Goal: Navigation & Orientation: Find specific page/section

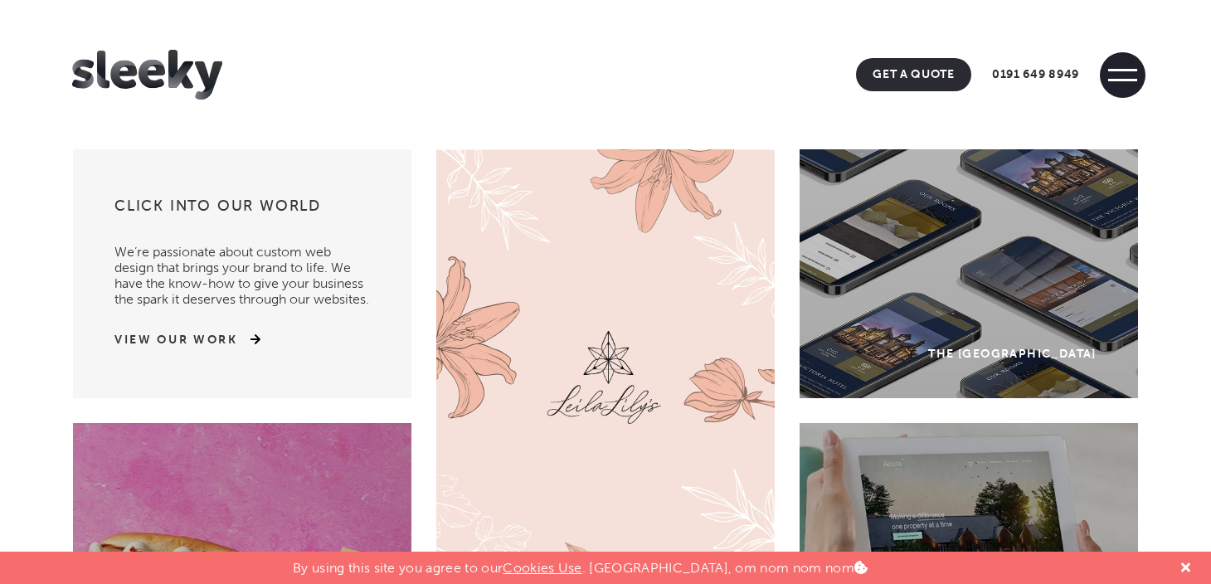
click at [1122, 61] on span at bounding box center [1123, 75] width 46 height 46
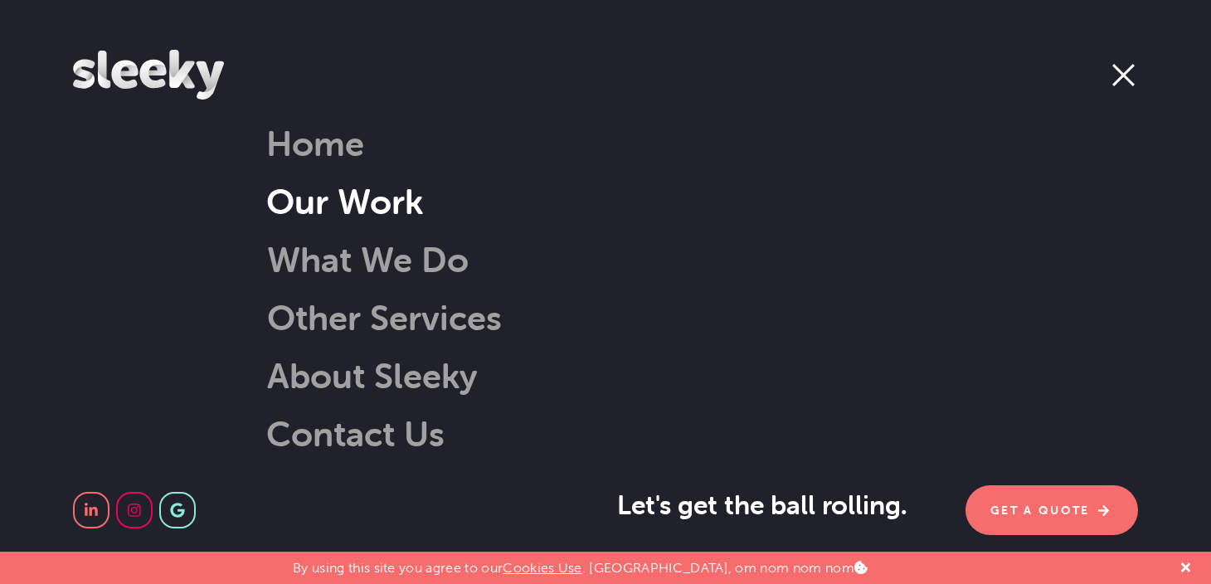
click at [363, 212] on link "Our Work" at bounding box center [344, 201] width 157 height 42
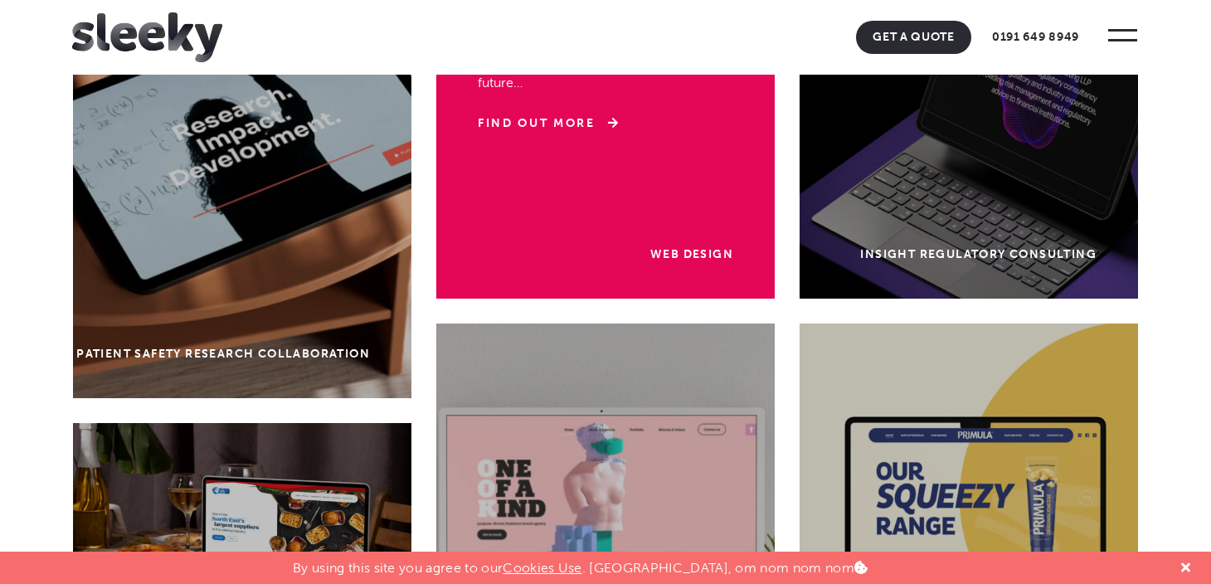
scroll to position [222, 0]
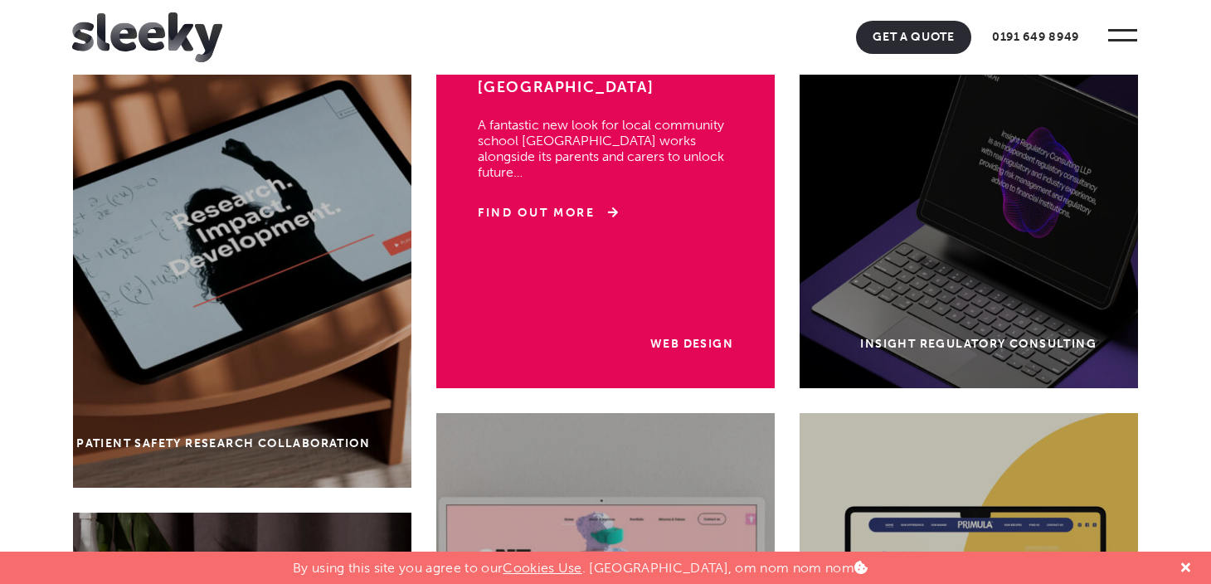
click at [592, 343] on div "Web Design Kingsmeadow Community School A fantastic new look for local communit…" at bounding box center [605, 214] width 339 height 348
click at [717, 343] on link "Web Design" at bounding box center [691, 344] width 83 height 14
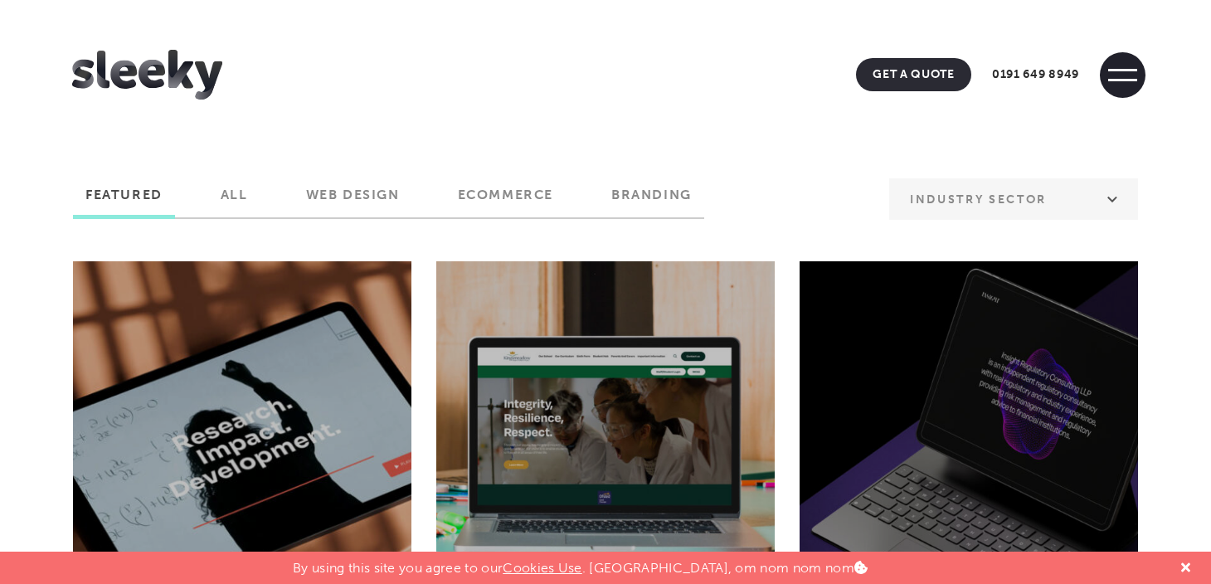
click at [1137, 79] on span at bounding box center [1122, 80] width 29 height 2
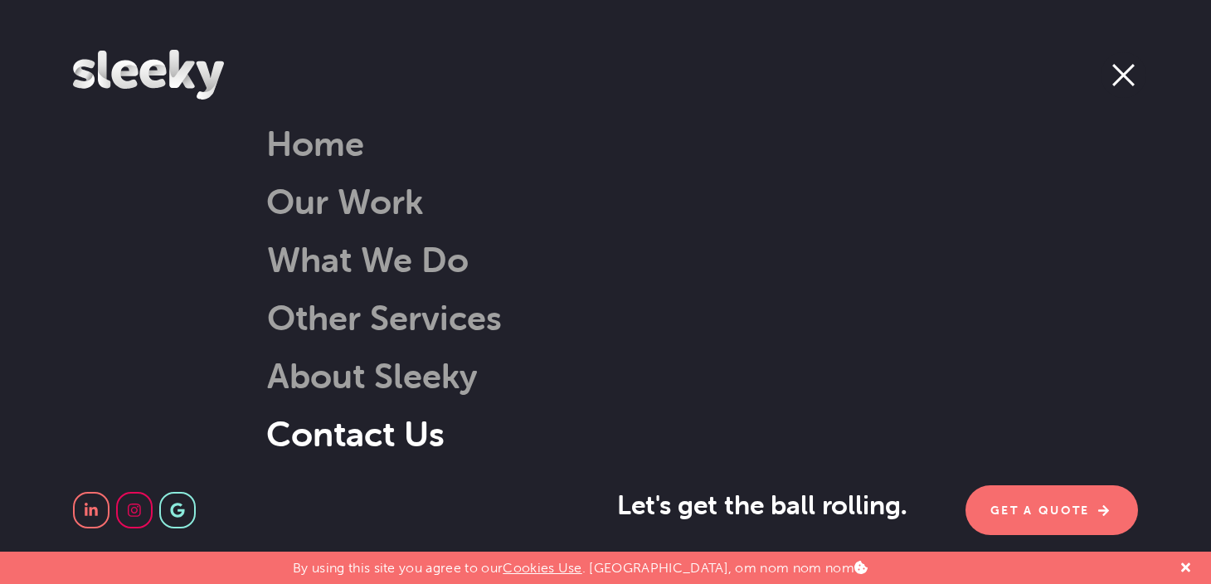
click at [412, 426] on link "Contact Us" at bounding box center [355, 433] width 178 height 42
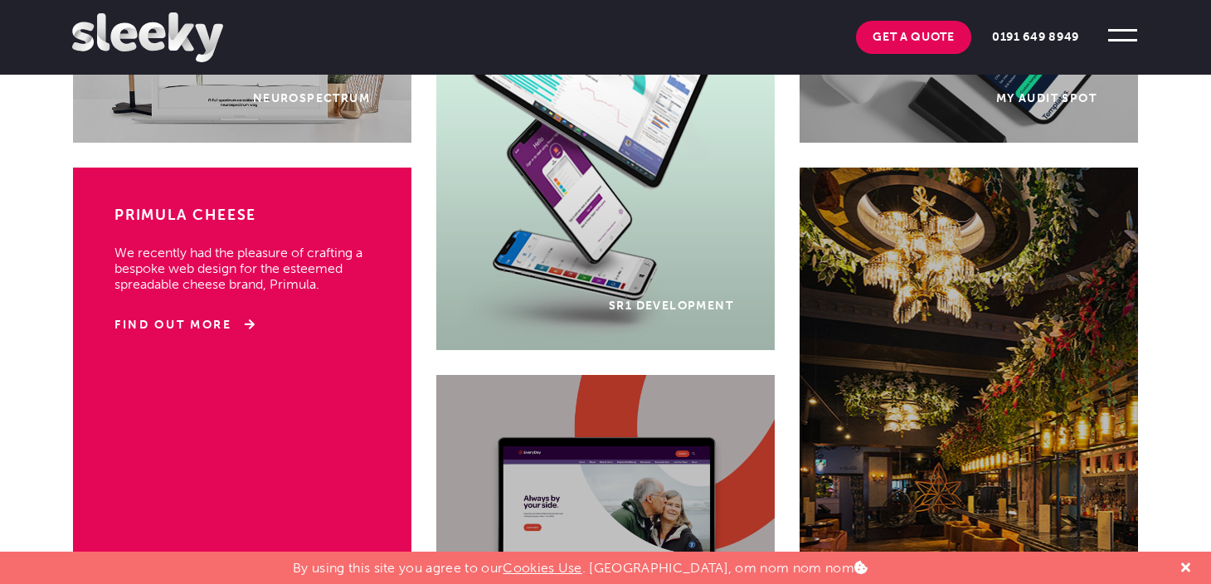
scroll to position [1193, 0]
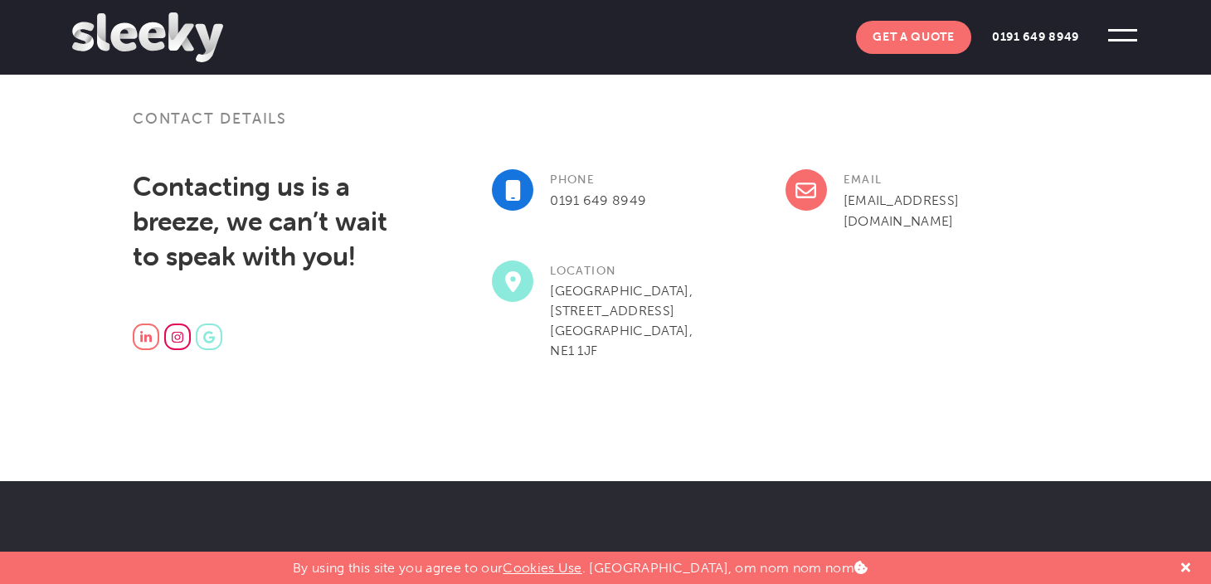
scroll to position [485, 0]
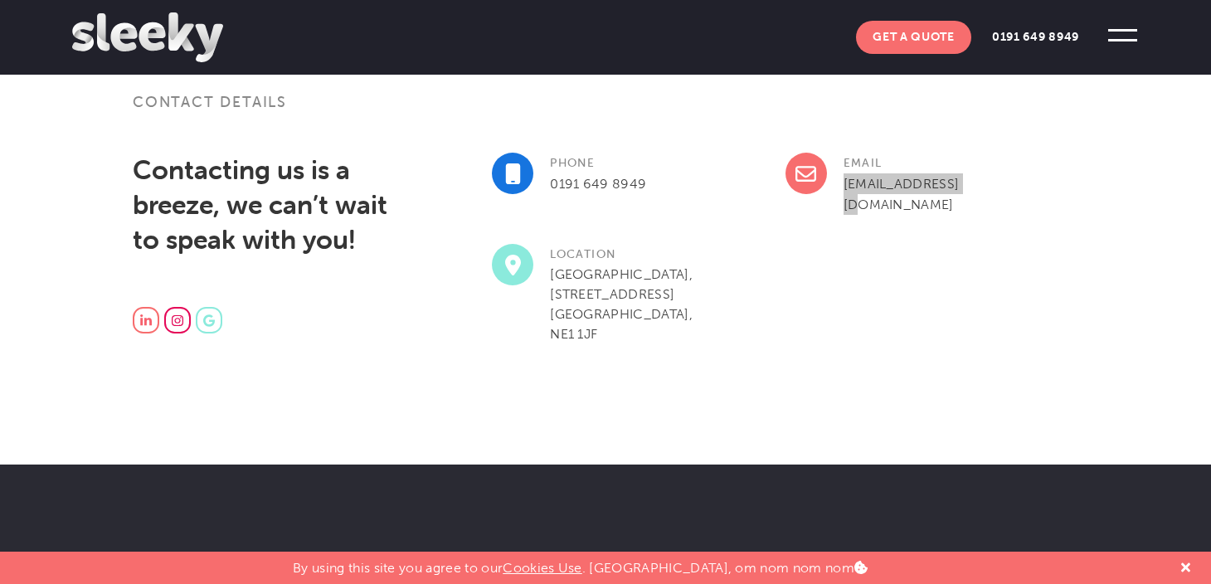
drag, startPoint x: 899, startPoint y: 180, endPoint x: 212, endPoint y: 0, distance: 710.2
